Goal: Task Accomplishment & Management: Manage account settings

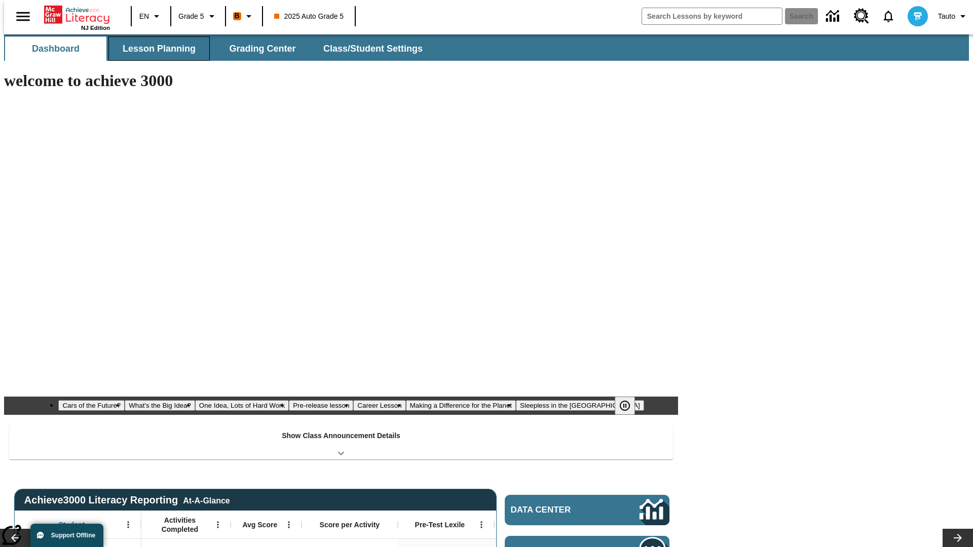
click at [155, 49] on button "Lesson Planning" at bounding box center [158, 48] width 101 height 24
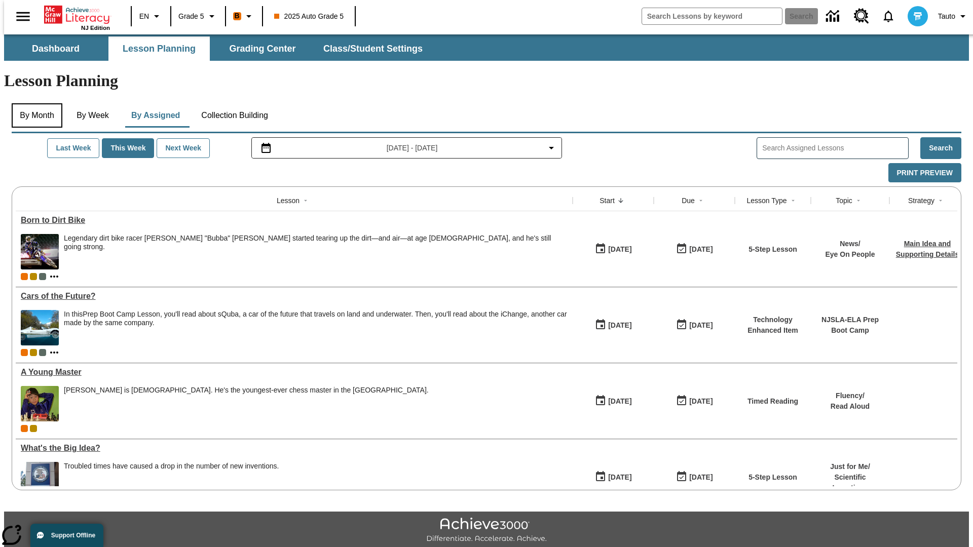
click at [34, 103] on button "By Month" at bounding box center [37, 115] width 51 height 24
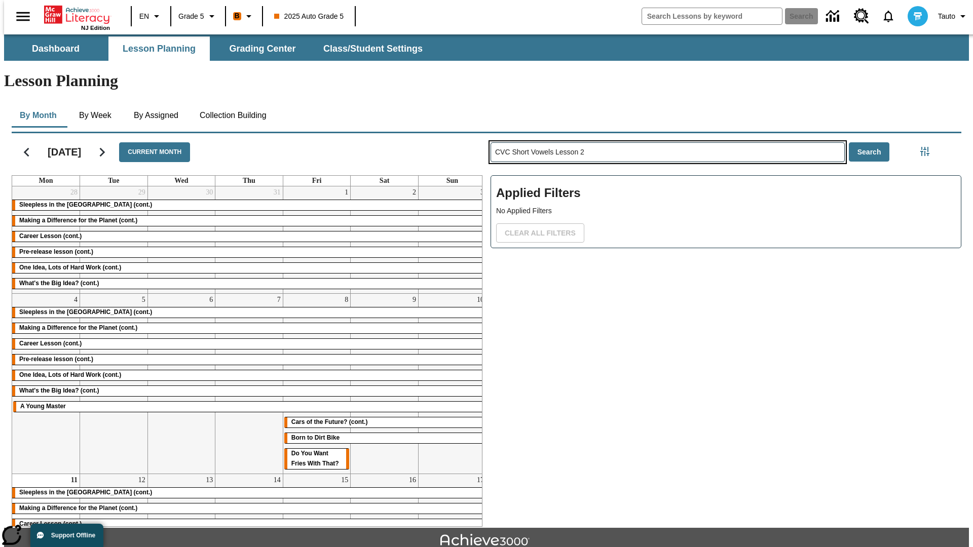
type input "CVC Short Vowels Lesson 2"
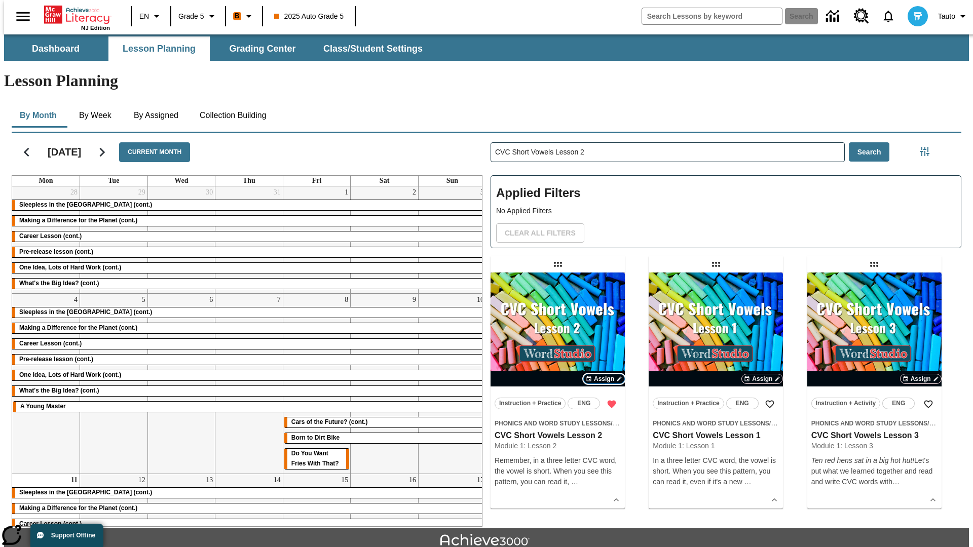
click at [604, 374] on span "Assign" at bounding box center [604, 378] width 20 height 9
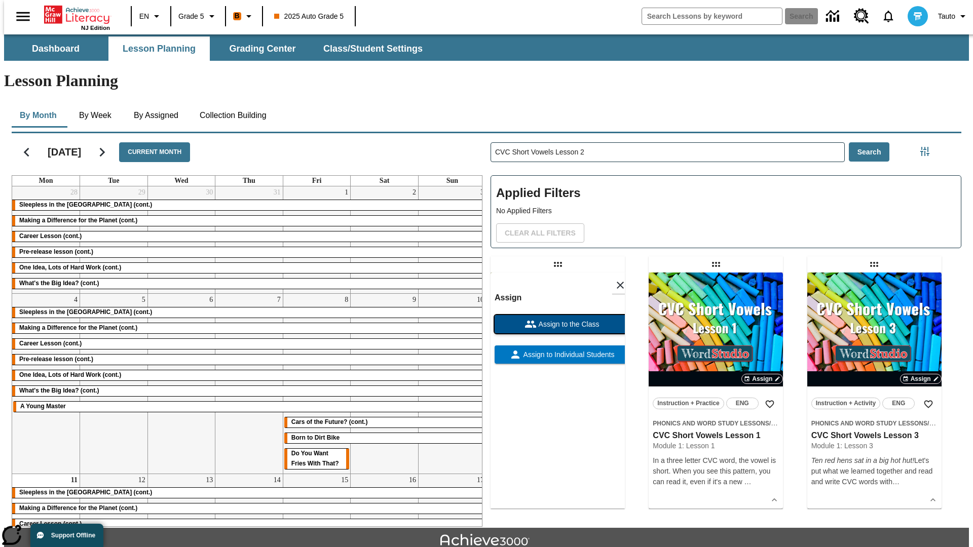
click at [557, 319] on span "Assign to the Class" at bounding box center [568, 324] width 63 height 11
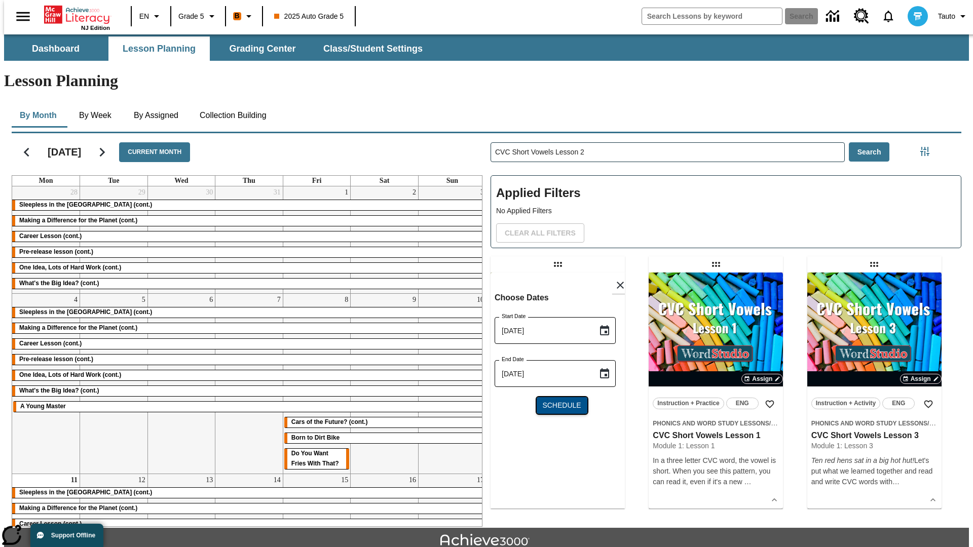
click at [557, 400] on span "Schedule" at bounding box center [561, 405] width 39 height 11
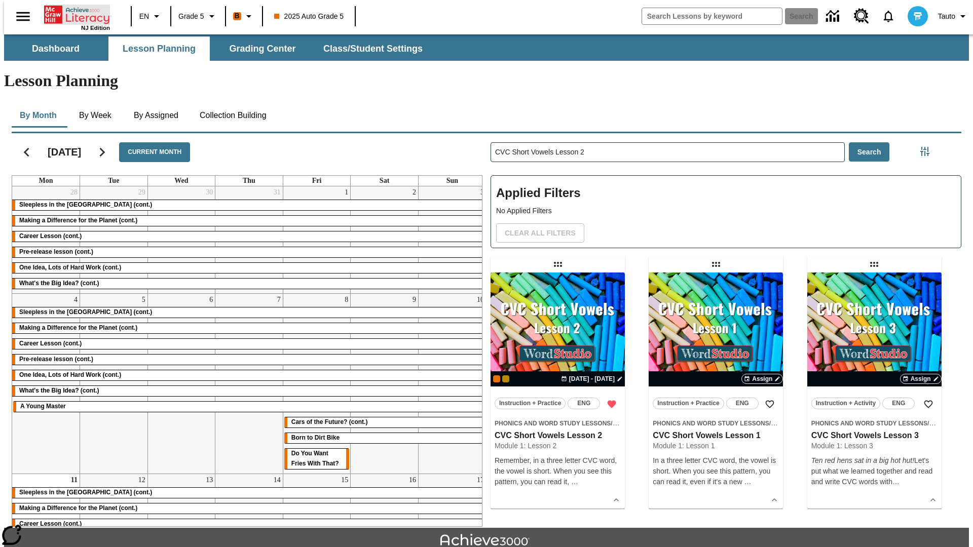
click at [73, 14] on icon "Home" at bounding box center [77, 15] width 67 height 20
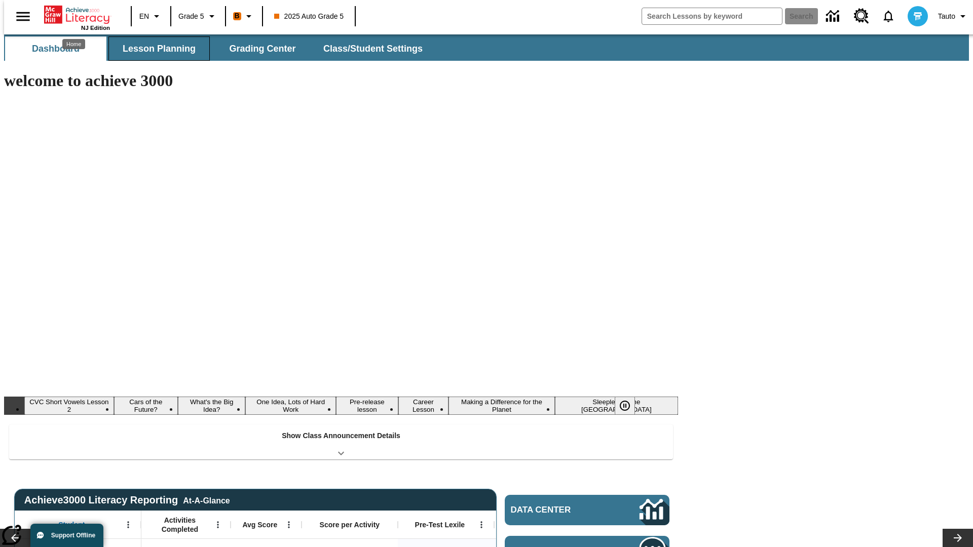
click at [155, 49] on button "Lesson Planning" at bounding box center [158, 48] width 101 height 24
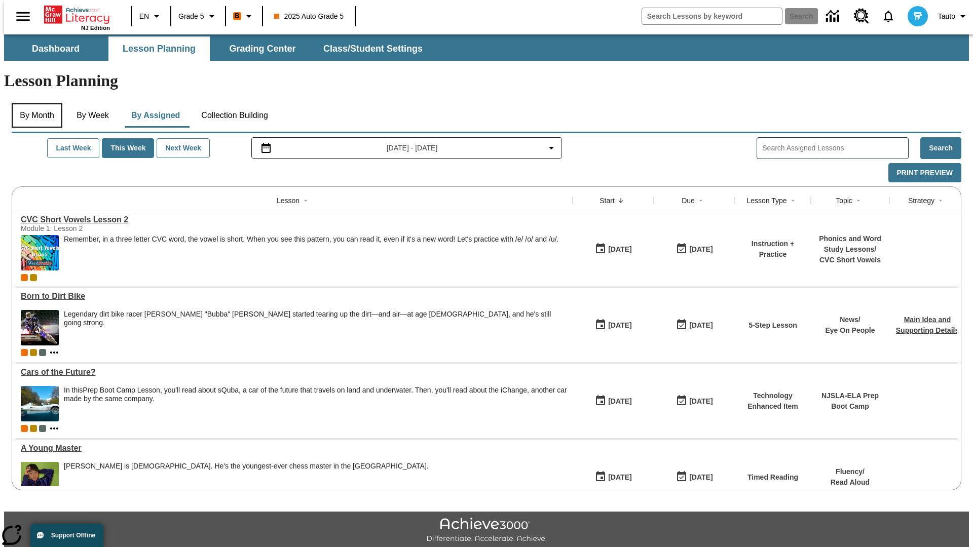
click at [34, 103] on button "By Month" at bounding box center [37, 115] width 51 height 24
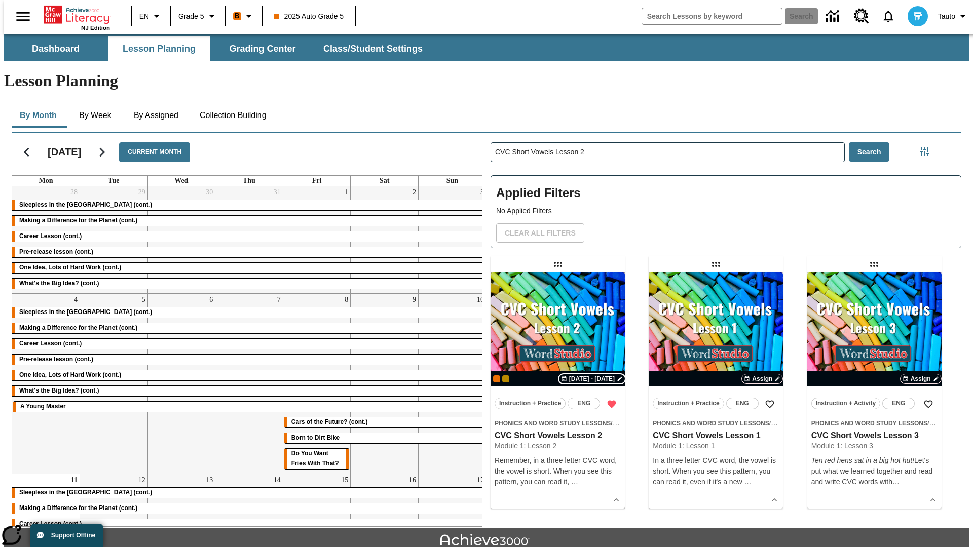
click at [592, 374] on span "[DATE] - [DATE]" at bounding box center [592, 378] width 46 height 9
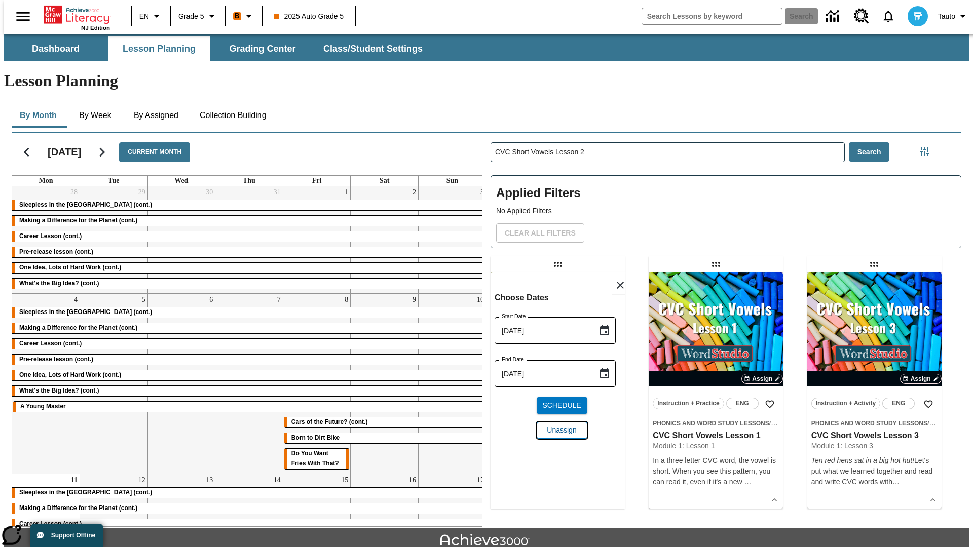
click at [557, 425] on span "Unassign" at bounding box center [561, 430] width 29 height 11
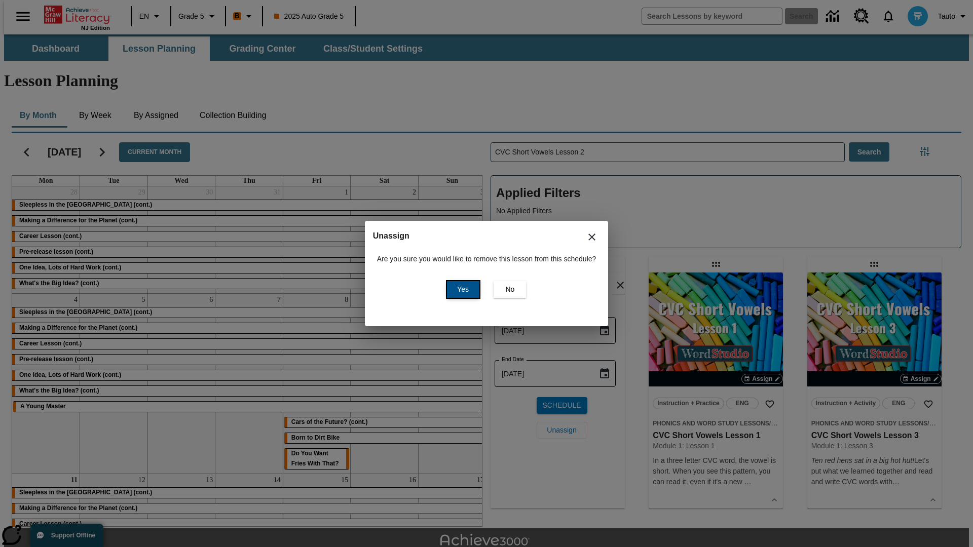
click at [461, 289] on span "Yes" at bounding box center [463, 289] width 12 height 11
